Goal: Task Accomplishment & Management: Manage account settings

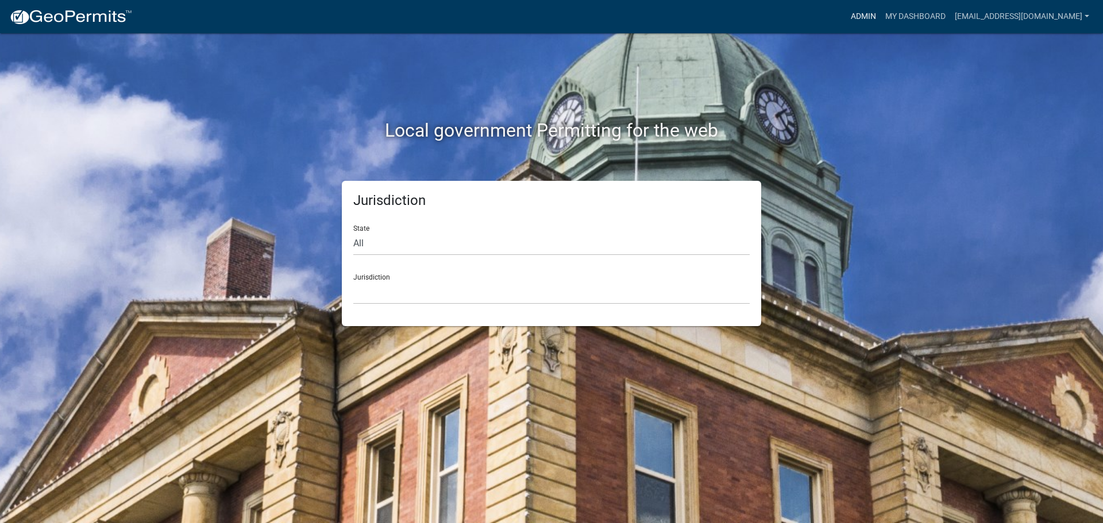
click at [869, 13] on link "Admin" at bounding box center [863, 17] width 34 height 22
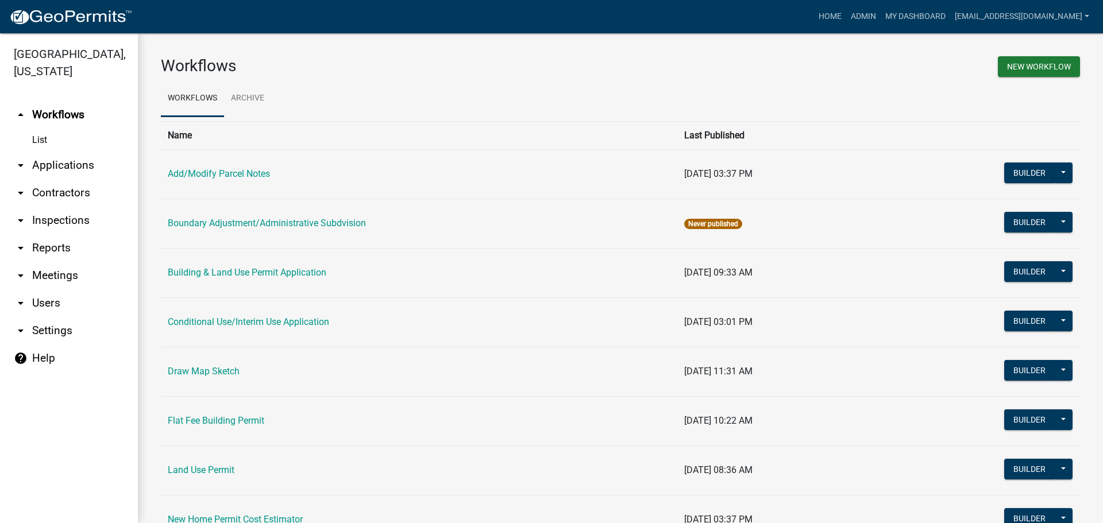
click at [47, 163] on link "arrow_drop_down Applications" at bounding box center [69, 166] width 138 height 28
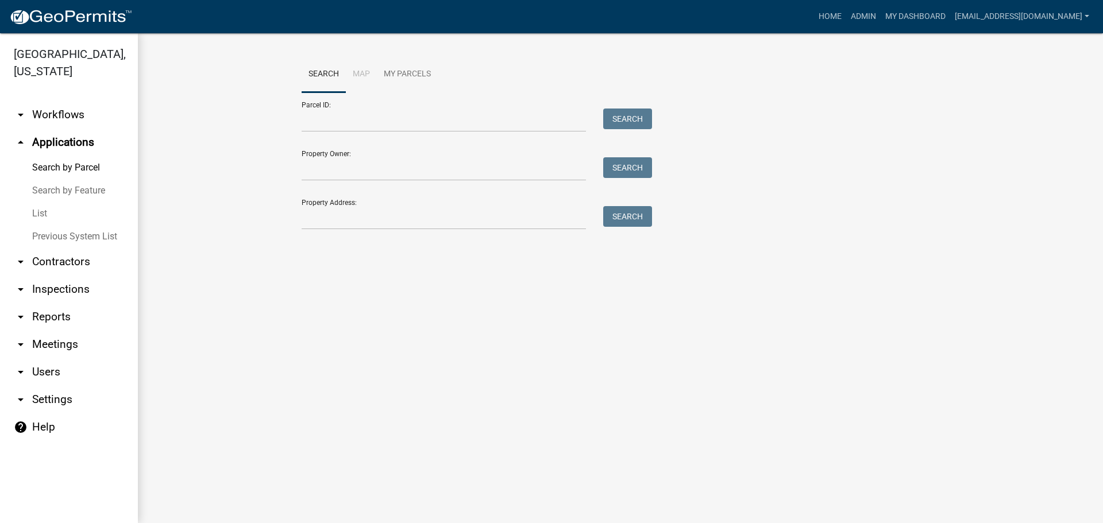
click at [41, 212] on link "List" at bounding box center [69, 213] width 138 height 23
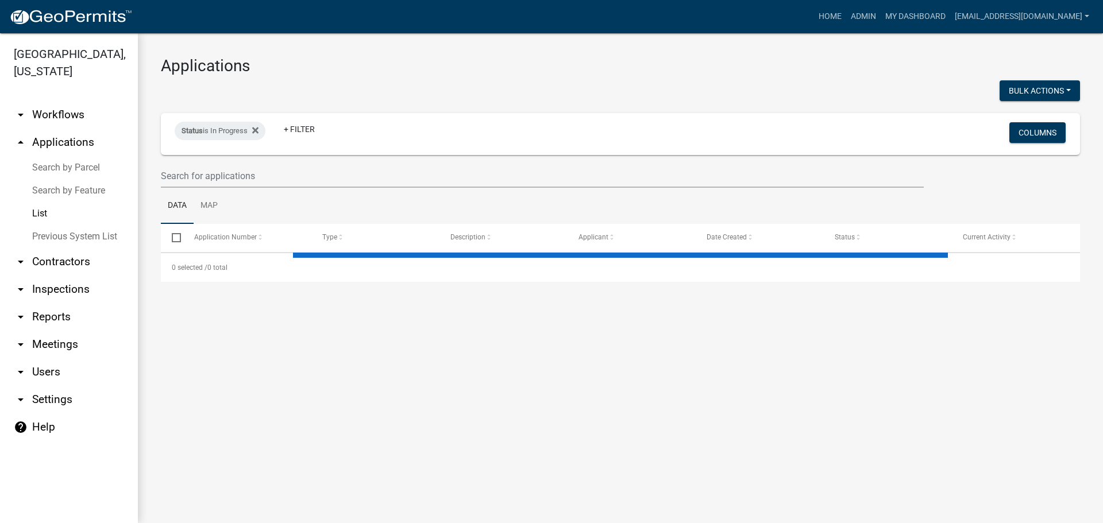
select select "2: 50"
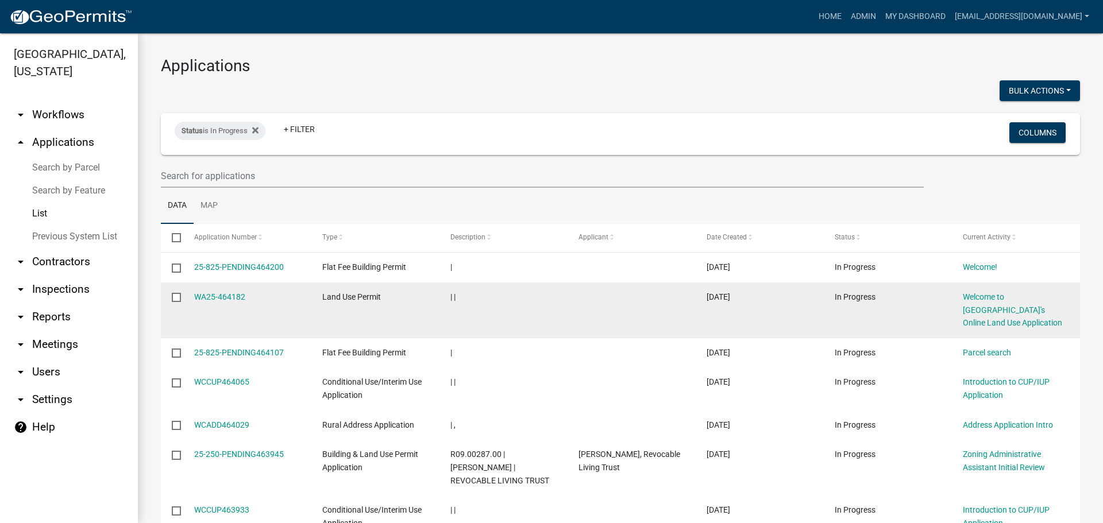
click at [174, 296] on input "checkbox" at bounding box center [175, 296] width 7 height 7
checkbox input "true"
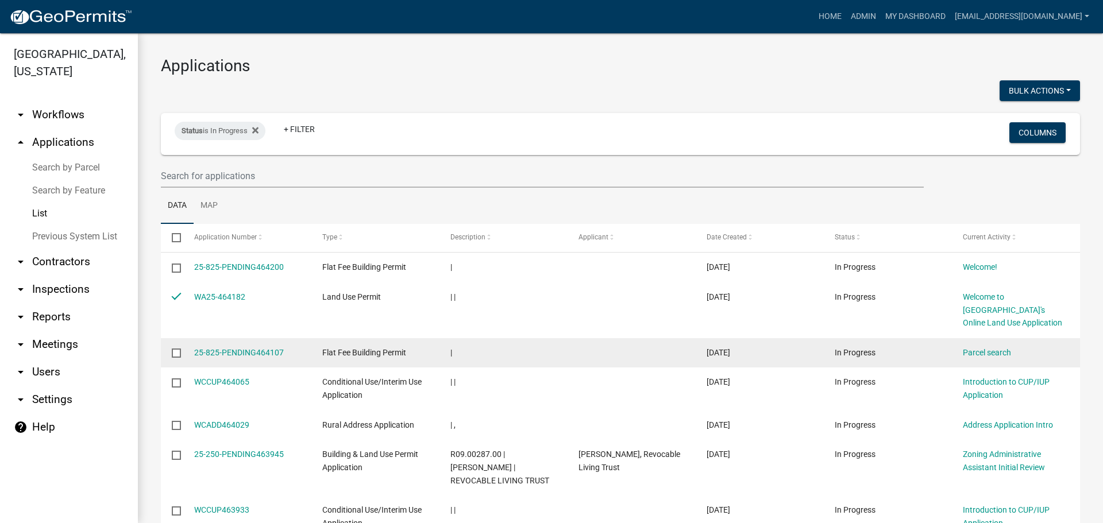
click at [173, 351] on input "checkbox" at bounding box center [175, 352] width 7 height 7
checkbox input "true"
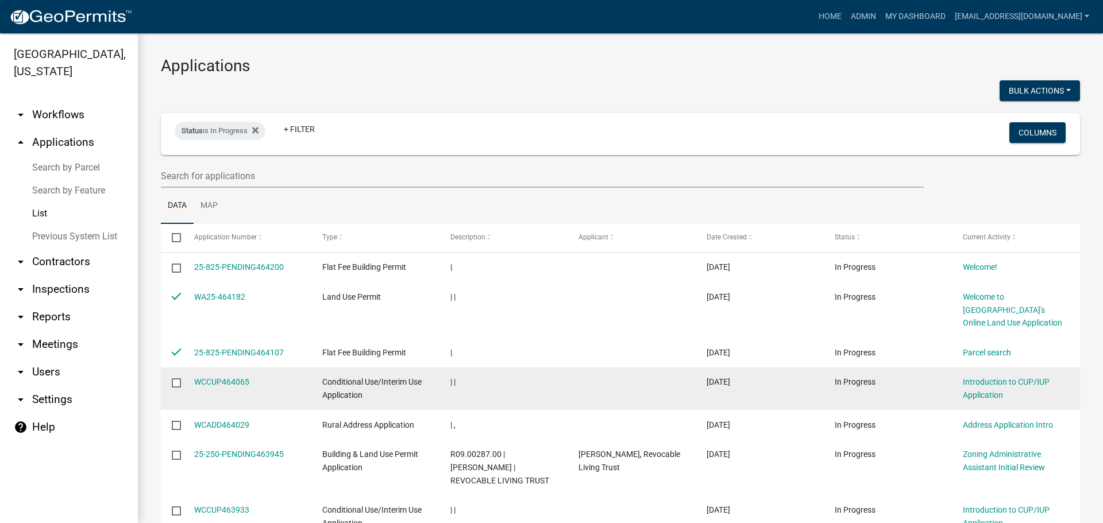
click at [176, 382] on input "checkbox" at bounding box center [175, 381] width 7 height 7
checkbox input "true"
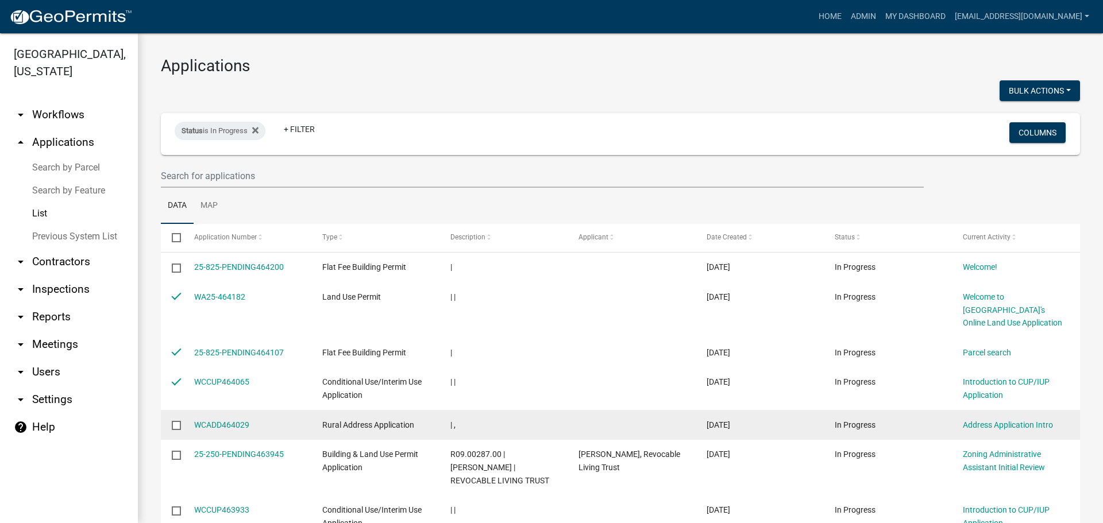
click at [177, 424] on input "checkbox" at bounding box center [175, 424] width 7 height 7
checkbox input "true"
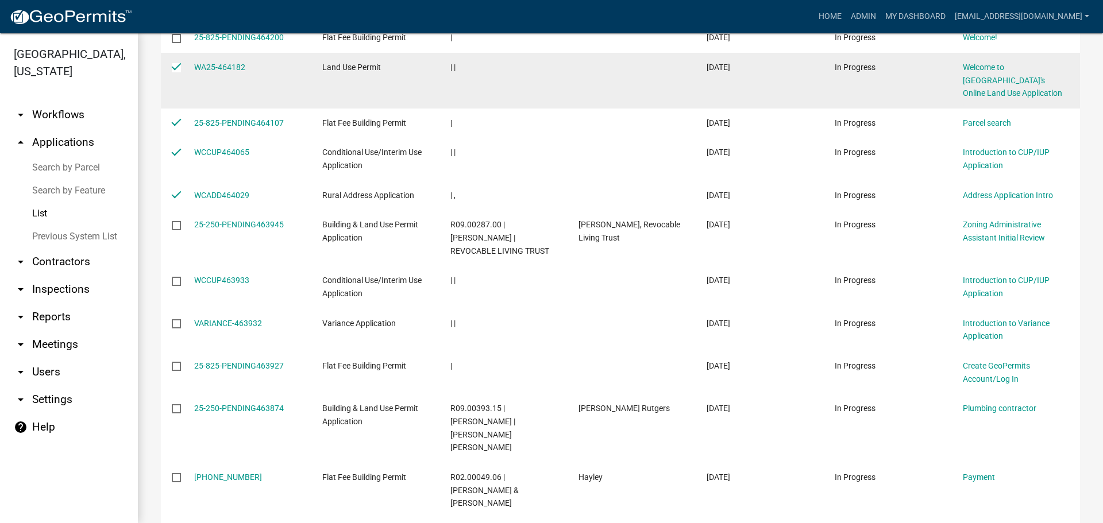
scroll to position [287, 0]
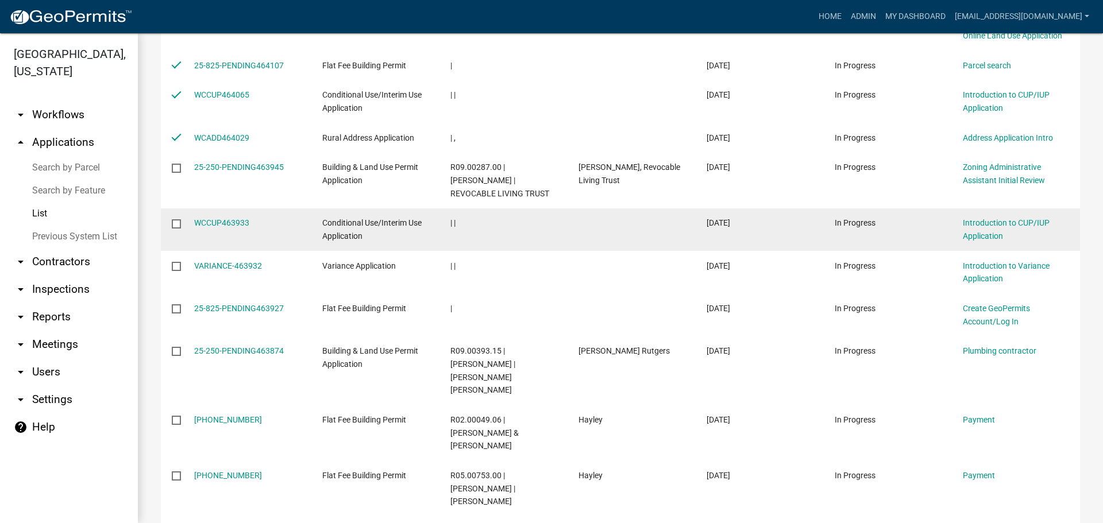
click at [177, 223] on input "checkbox" at bounding box center [175, 222] width 7 height 7
checkbox input "true"
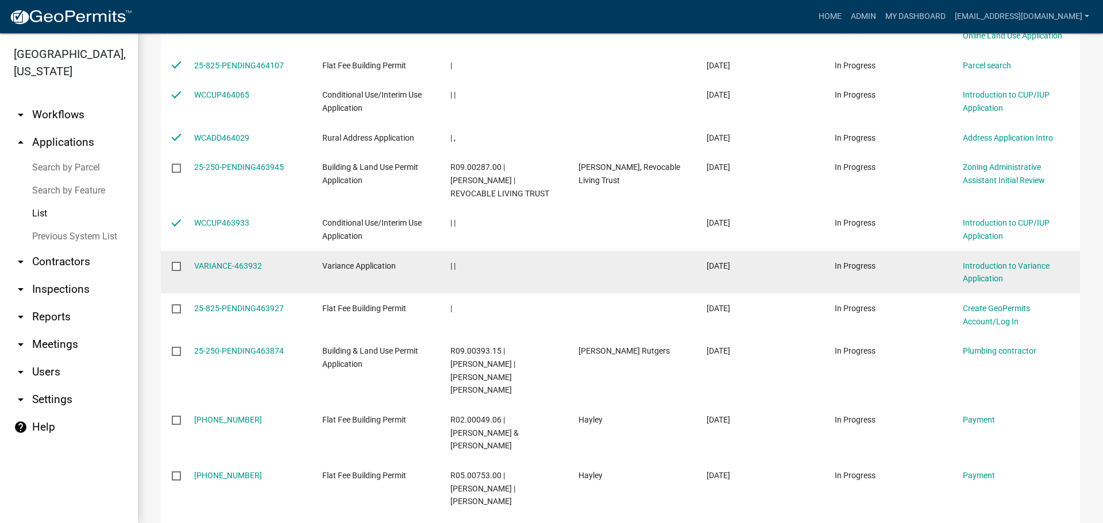
click at [177, 269] on input "checkbox" at bounding box center [175, 265] width 7 height 7
checkbox input "true"
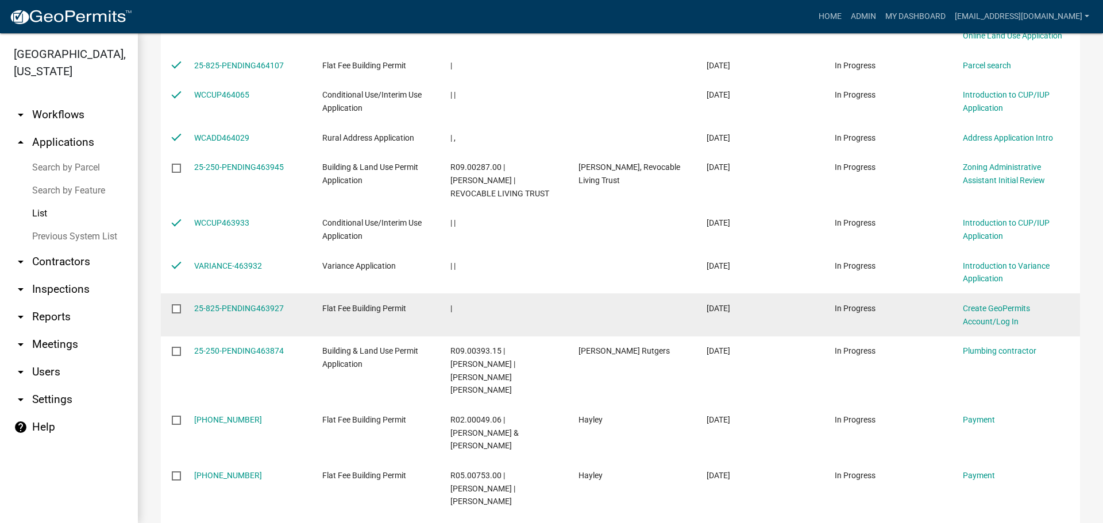
click at [176, 307] on input "checkbox" at bounding box center [175, 307] width 7 height 7
checkbox input "true"
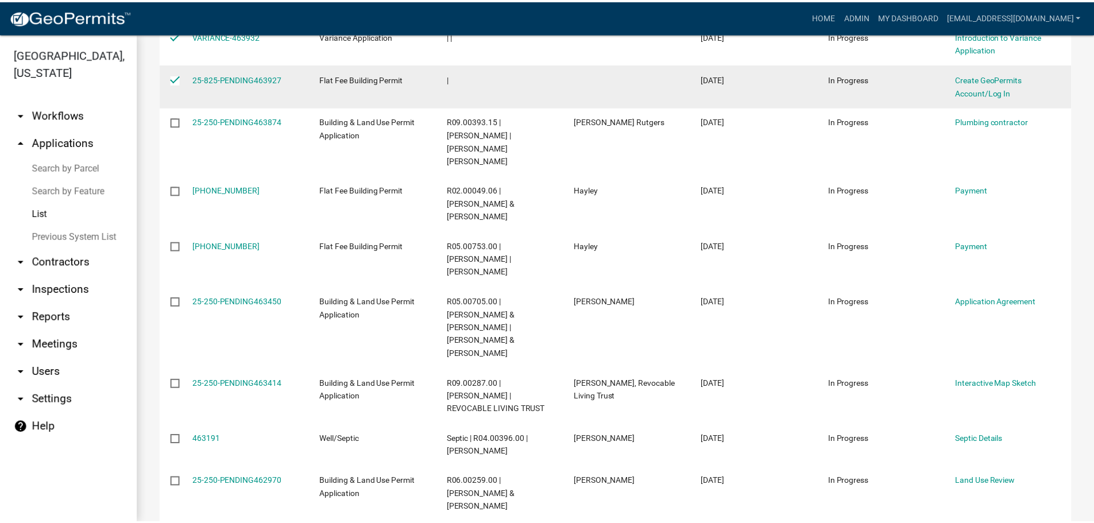
scroll to position [0, 0]
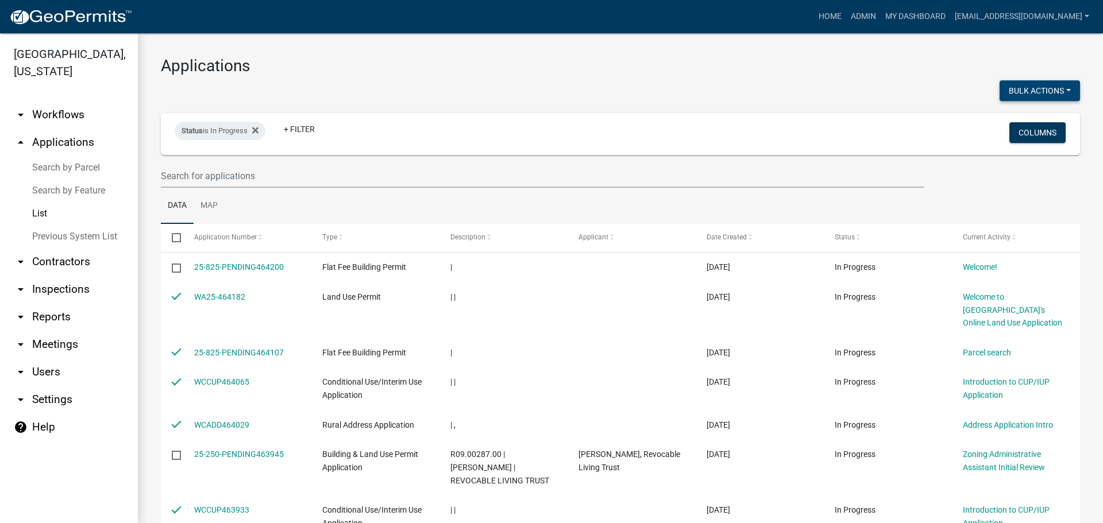
click at [1068, 83] on button "Bulk Actions" at bounding box center [1039, 90] width 80 height 21
click at [1026, 124] on button "Void" at bounding box center [1034, 121] width 92 height 28
checkbox input "false"
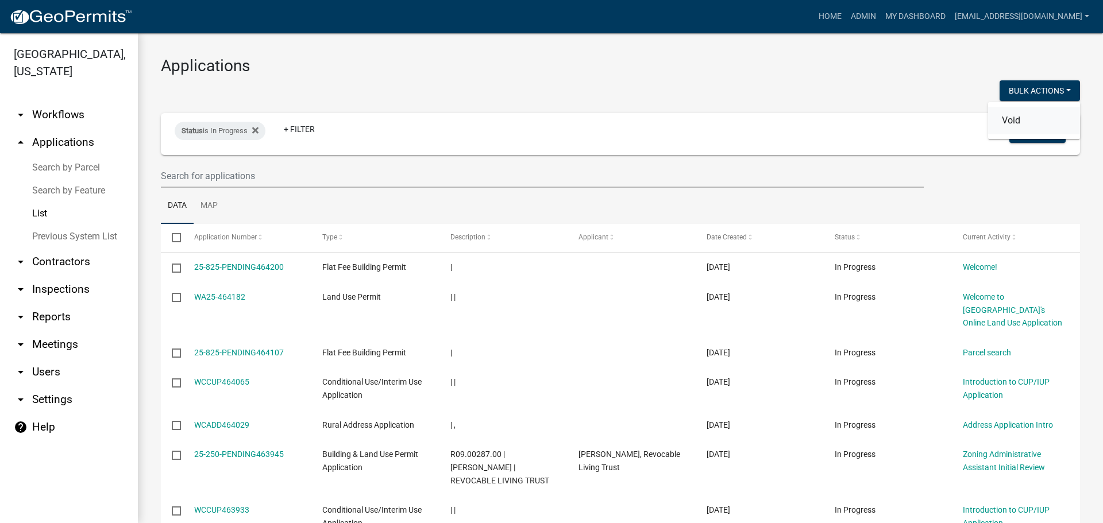
checkbox input "false"
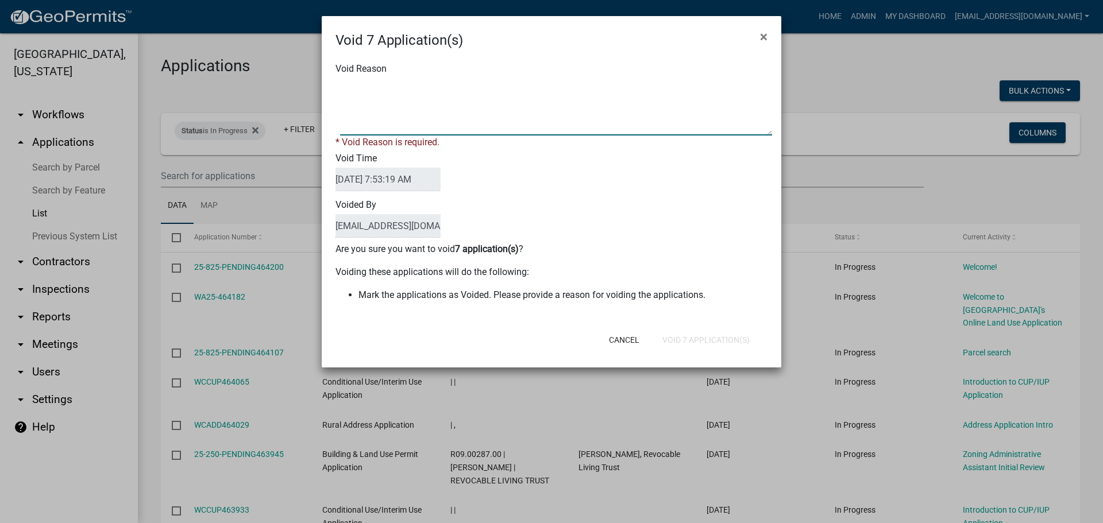
click at [506, 100] on textarea "Void Reason" at bounding box center [556, 106] width 432 height 57
type textarea "Application Abandoned"
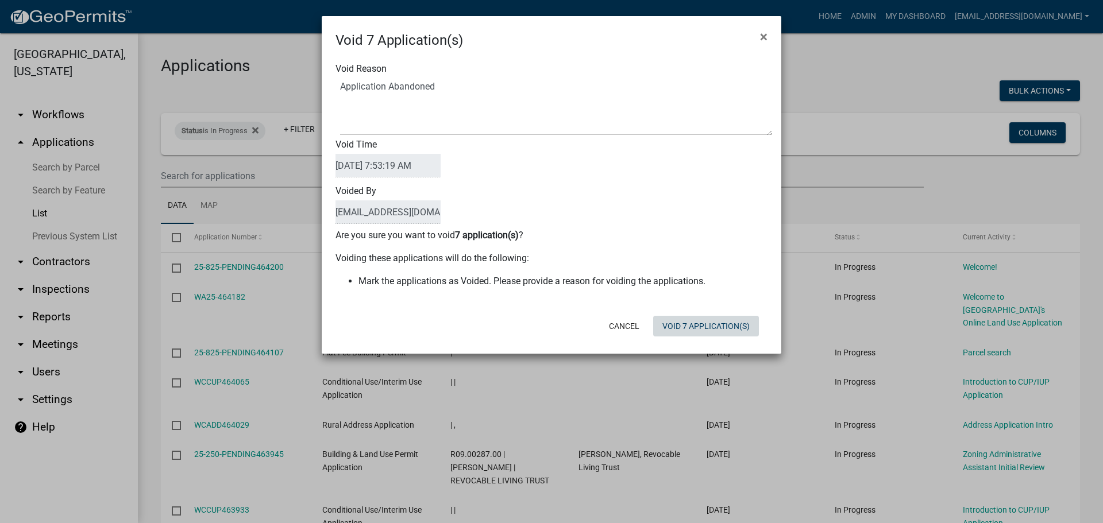
click at [702, 344] on div "Void 7 Application(s) × Void Reason Void Time [DATE] 7:53:19 AM Voided By [EMAI…" at bounding box center [551, 185] width 459 height 338
click at [697, 328] on button "Void 7 Application(s)" at bounding box center [706, 326] width 106 height 21
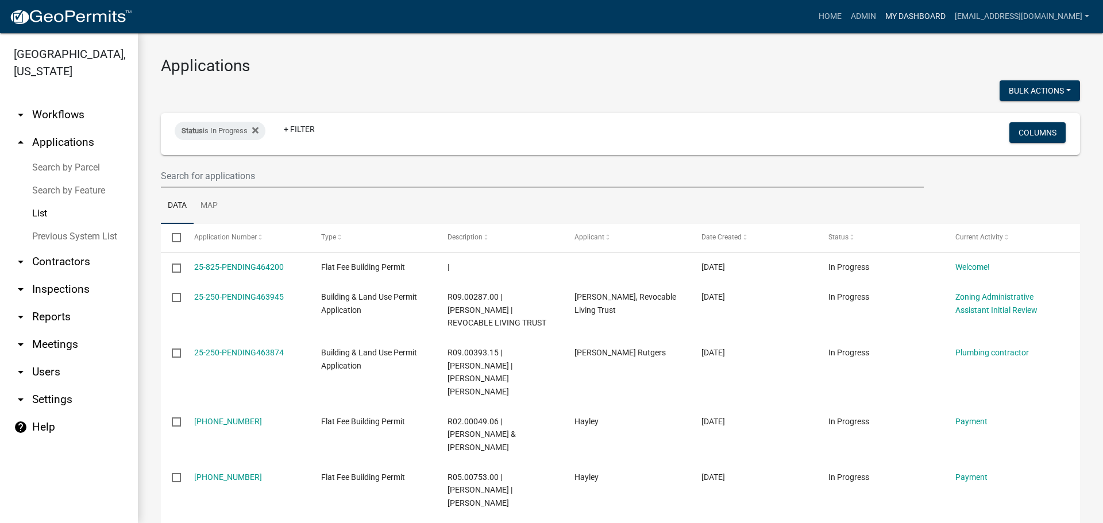
click at [918, 9] on link "My Dashboard" at bounding box center [914, 17] width 69 height 22
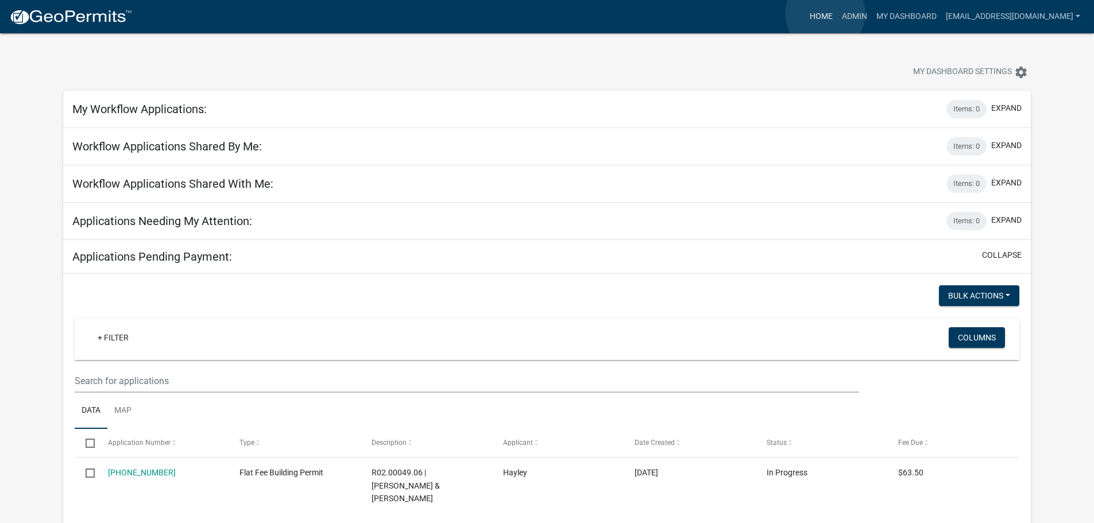
click at [825, 14] on link "Home" at bounding box center [821, 17] width 32 height 22
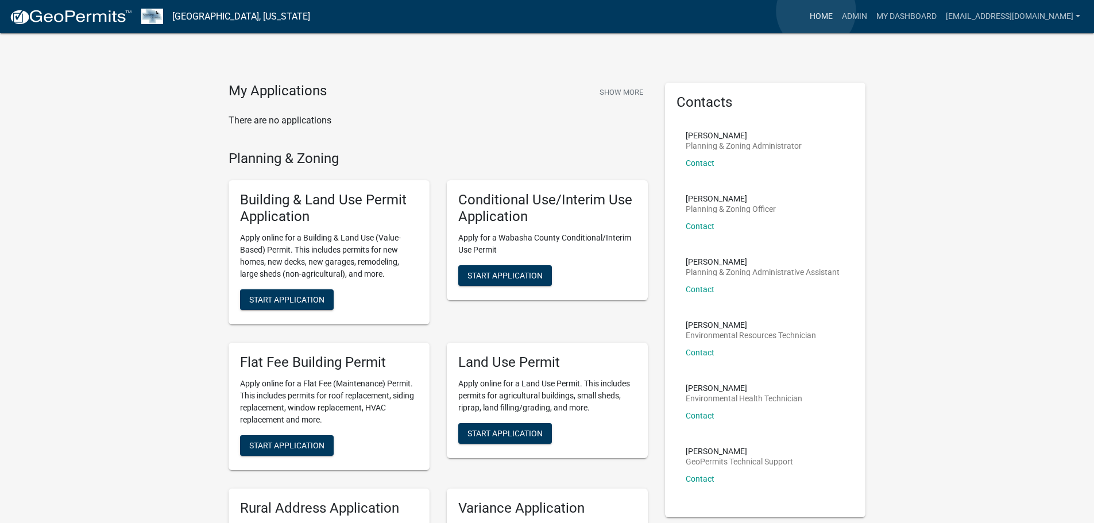
click at [816, 11] on link "Home" at bounding box center [821, 17] width 32 height 22
